Goal: Transaction & Acquisition: Purchase product/service

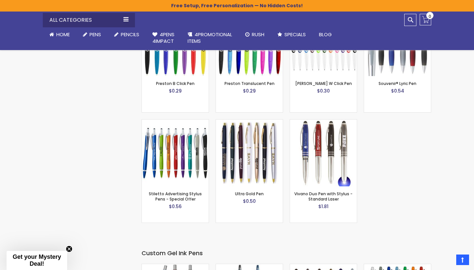
scroll to position [834, 0]
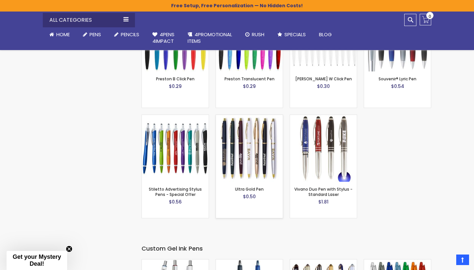
click at [244, 137] on img at bounding box center [249, 148] width 67 height 67
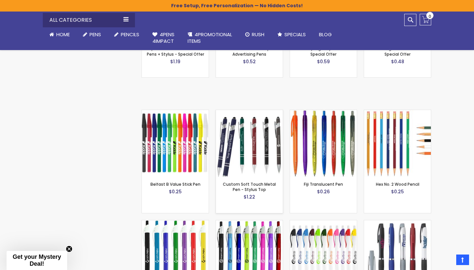
scroll to position [535, 0]
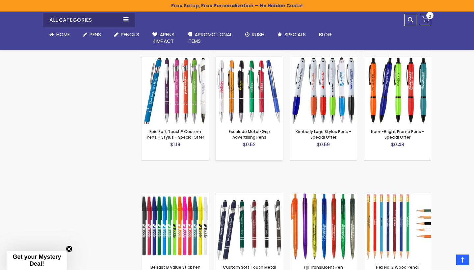
click at [246, 89] on img at bounding box center [249, 90] width 67 height 67
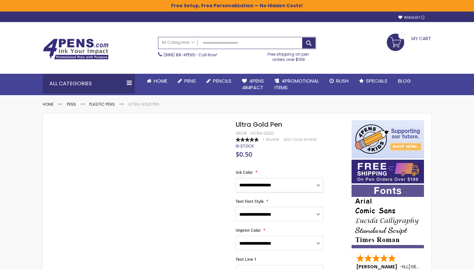
click at [314, 186] on select "**********" at bounding box center [280, 185] width 88 height 14
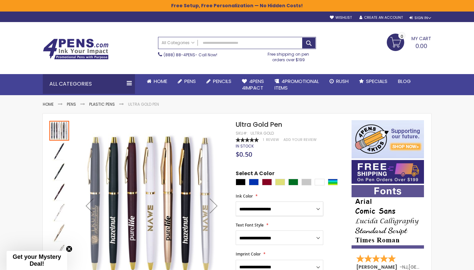
scroll to position [1, 0]
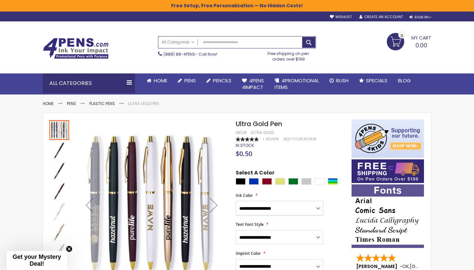
click at [92, 208] on div "Previous" at bounding box center [89, 205] width 26 height 26
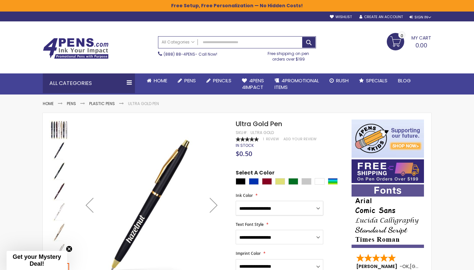
click at [92, 208] on div "Previous" at bounding box center [89, 205] width 26 height 26
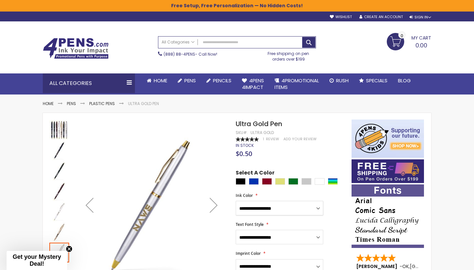
click at [92, 208] on div "Previous" at bounding box center [89, 205] width 26 height 26
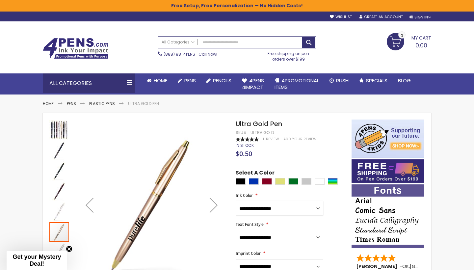
click at [92, 208] on div "Previous" at bounding box center [89, 205] width 26 height 26
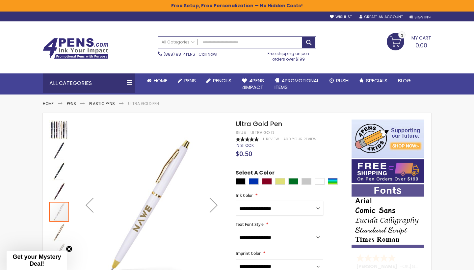
click at [92, 208] on div "Previous" at bounding box center [89, 205] width 26 height 26
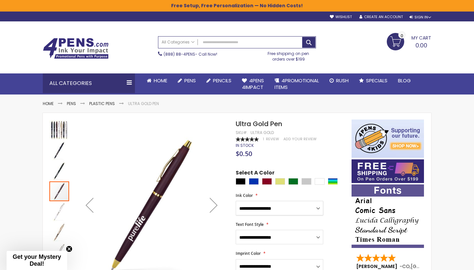
click at [92, 208] on div "Previous" at bounding box center [89, 205] width 26 height 26
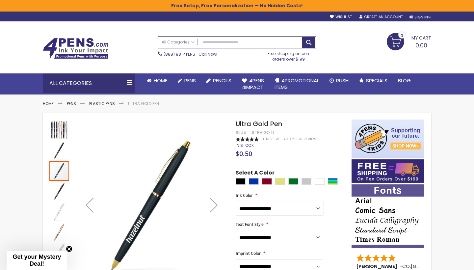
click at [92, 208] on div "Previous" at bounding box center [89, 205] width 26 height 26
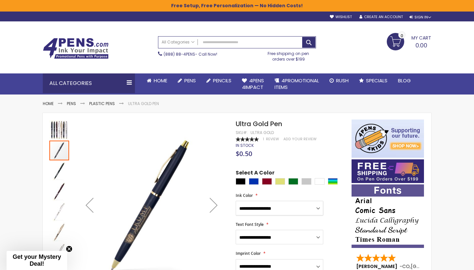
click at [92, 208] on div "Previous" at bounding box center [89, 205] width 26 height 26
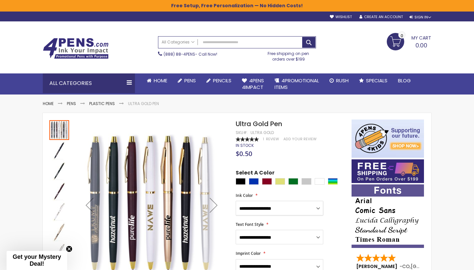
click at [216, 203] on div "Next" at bounding box center [214, 205] width 26 height 26
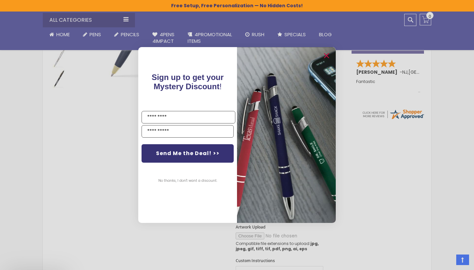
scroll to position [393, 0]
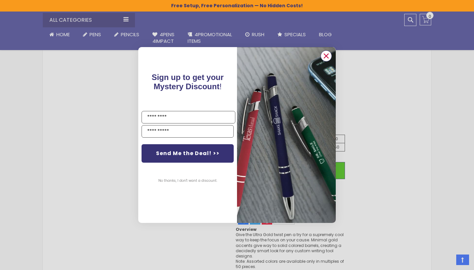
click at [326, 59] on circle "Close dialog" at bounding box center [326, 56] width 10 height 10
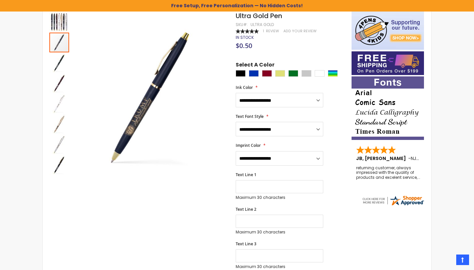
scroll to position [19, 0]
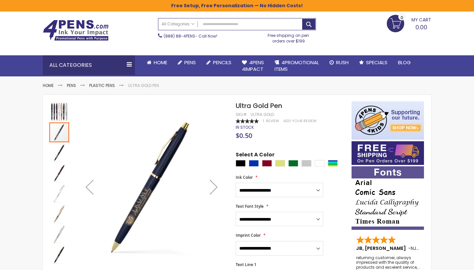
click at [55, 110] on img "Ultra Gold Pen" at bounding box center [59, 112] width 20 height 20
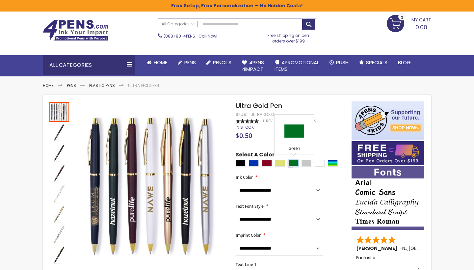
click at [297, 163] on div "Green" at bounding box center [294, 163] width 10 height 7
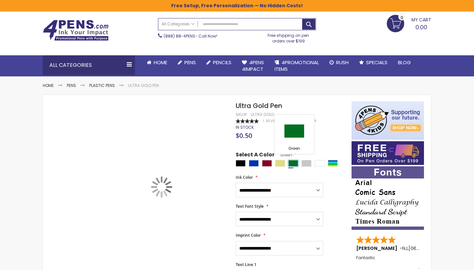
type input "****"
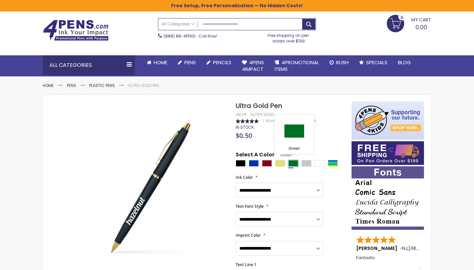
click at [297, 163] on div "Green" at bounding box center [294, 163] width 10 height 7
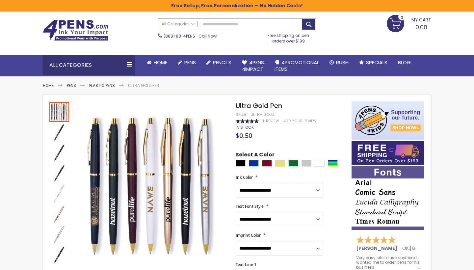
click at [309, 188] on select "**********" at bounding box center [280, 190] width 88 height 14
select select "****"
click at [308, 222] on select "**********" at bounding box center [280, 219] width 88 height 14
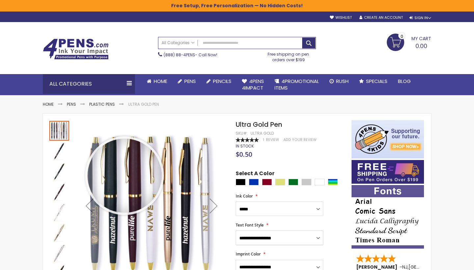
scroll to position [0, 0]
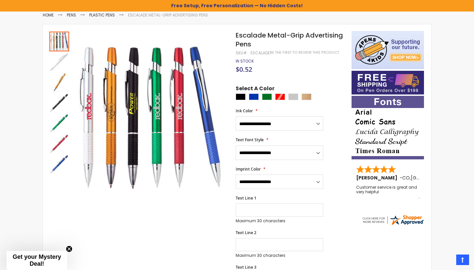
scroll to position [87, 0]
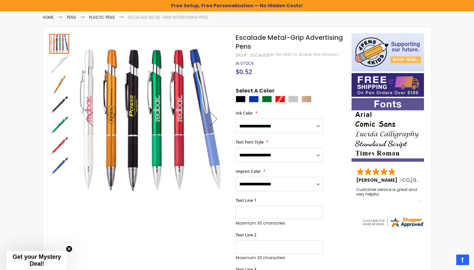
click at [55, 125] on img "Escalade Metal-Grip Advertising Pens" at bounding box center [59, 126] width 20 height 20
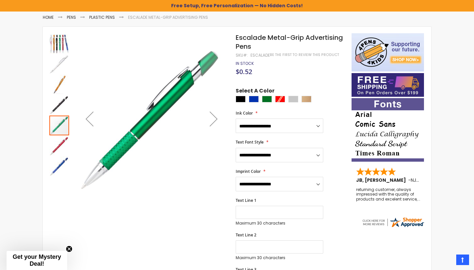
click at [68, 163] on img "Escalade Metal-Grip Advertising Pens" at bounding box center [59, 166] width 20 height 20
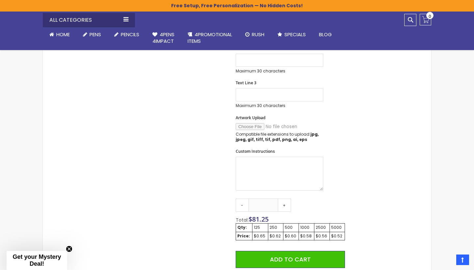
scroll to position [273, 0]
click at [240, 205] on link "-" at bounding box center [242, 205] width 13 height 13
